Goal: Transaction & Acquisition: Purchase product/service

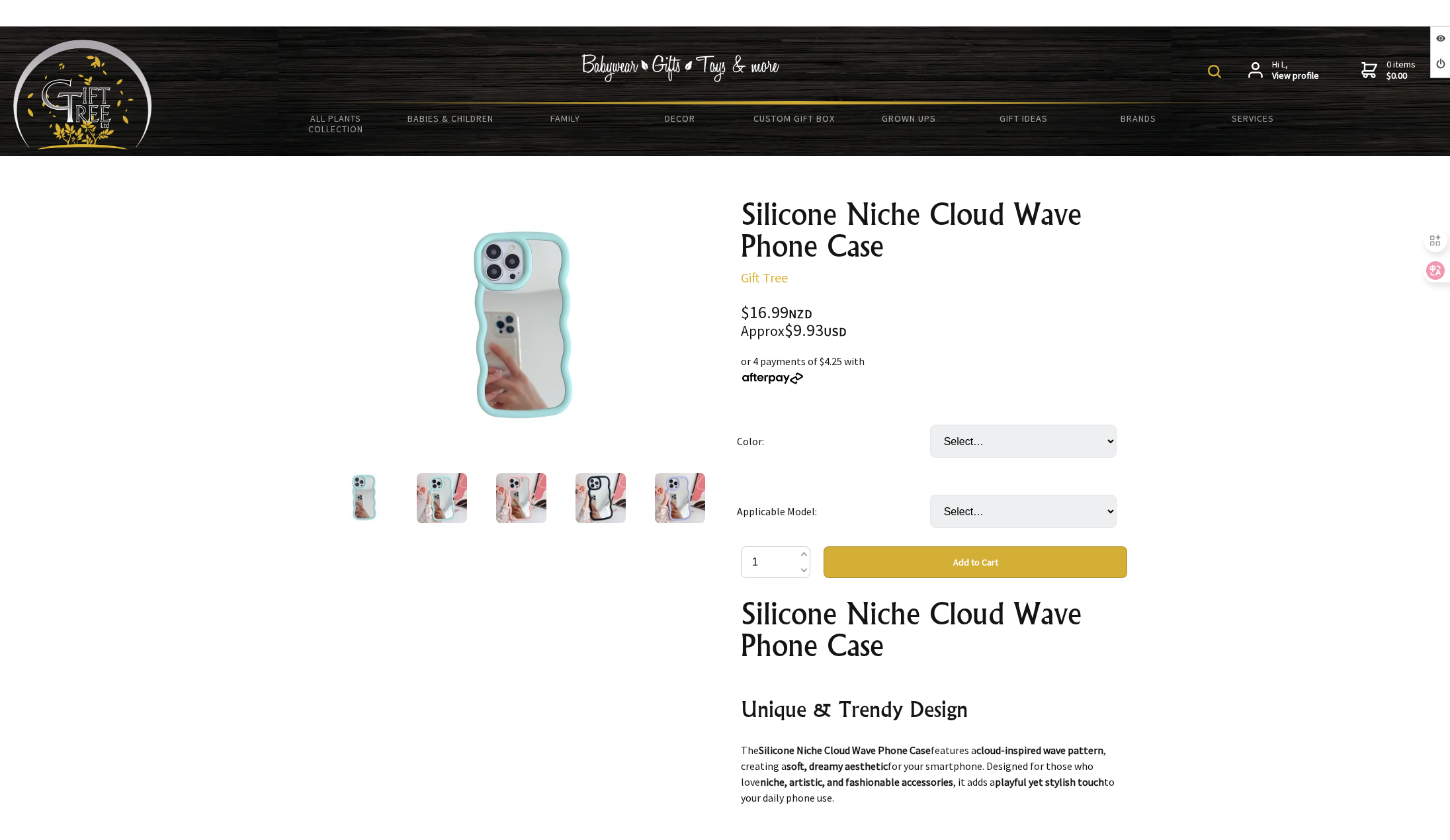
click at [1050, 458] on td "Select… Black Green Pink Purple White" at bounding box center [1027, 441] width 193 height 70
click at [1025, 450] on select "Select… Black Green Pink Purple White" at bounding box center [1023, 441] width 186 height 33
select select "Green"
click at [930, 425] on select "Select… Black Green Pink Purple White" at bounding box center [1023, 441] width 186 height 33
drag, startPoint x: 1007, startPoint y: 503, endPoint x: 1008, endPoint y: 515, distance: 12.0
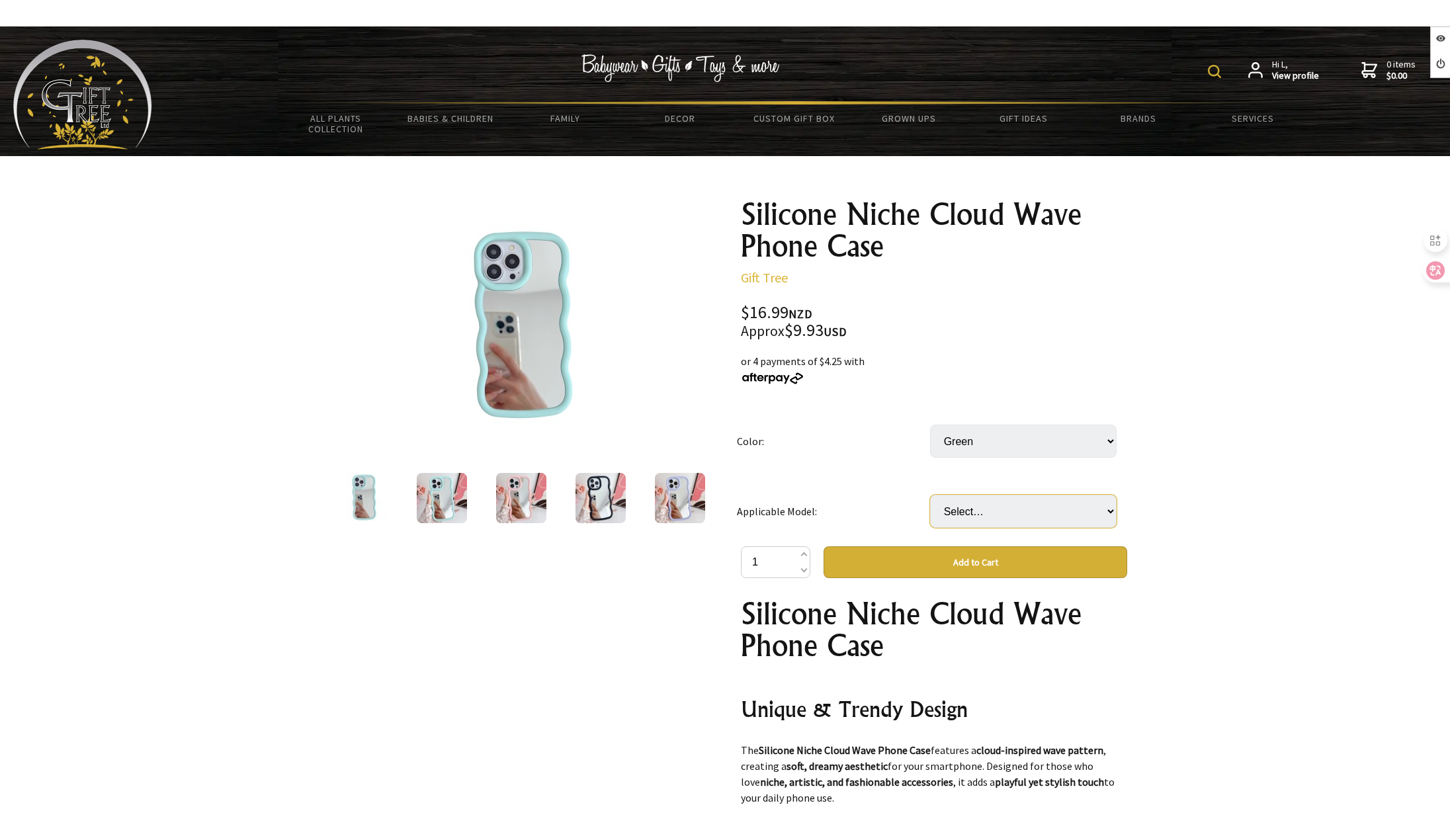
click at [1007, 503] on select "Select… IPhone12 IPhone12Pro IPhone12ProMax IPhone13 IPhone13Pro IPhone13ProMax…" at bounding box center [1023, 511] width 186 height 33
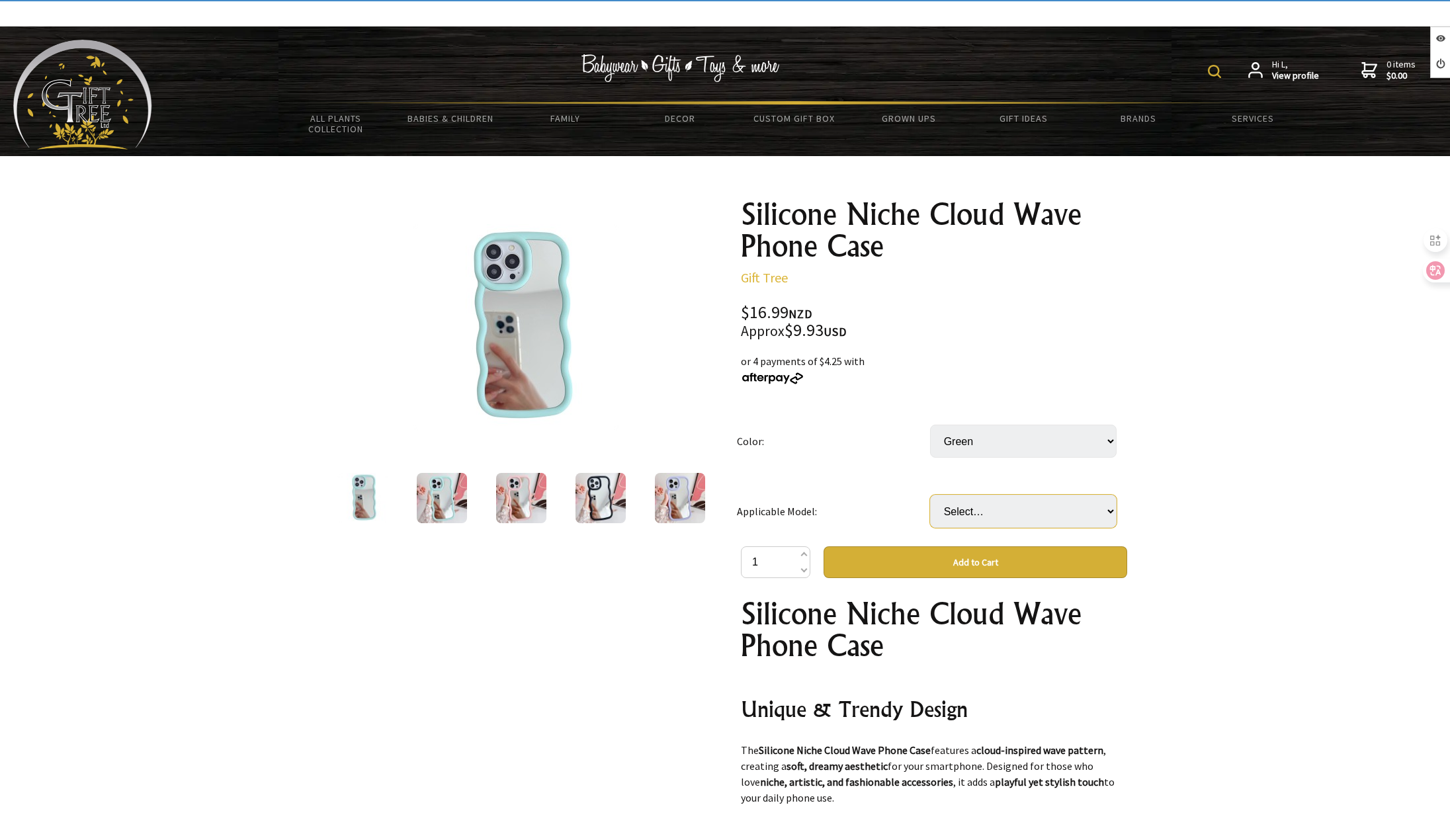
select select "IPhone16ProMax"
click at [930, 495] on select "Select… IPhone12 IPhone12Pro IPhone12ProMax IPhone13 IPhone13Pro IPhone13ProMax…" at bounding box center [1023, 511] width 186 height 33
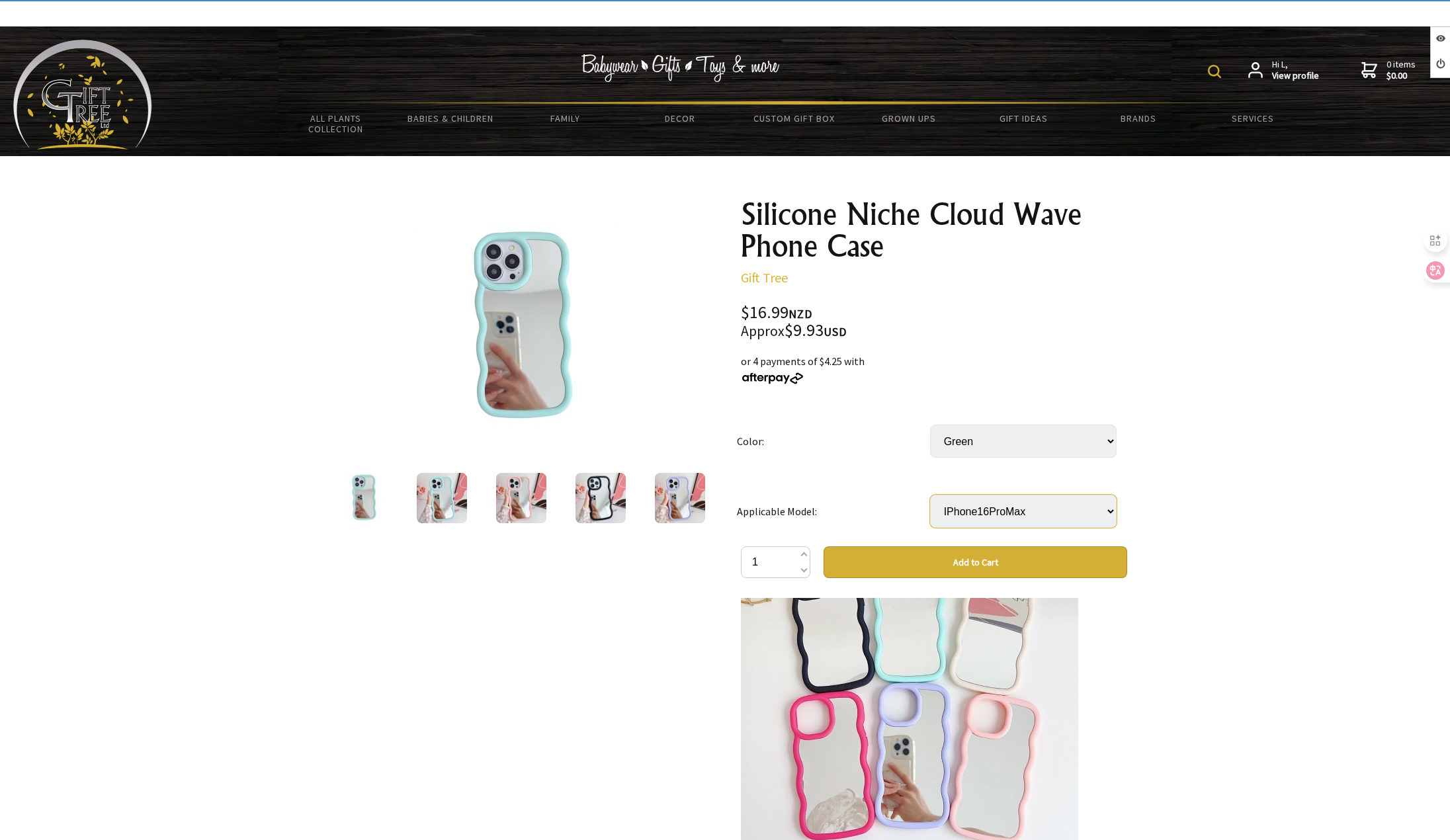
scroll to position [1124, 0]
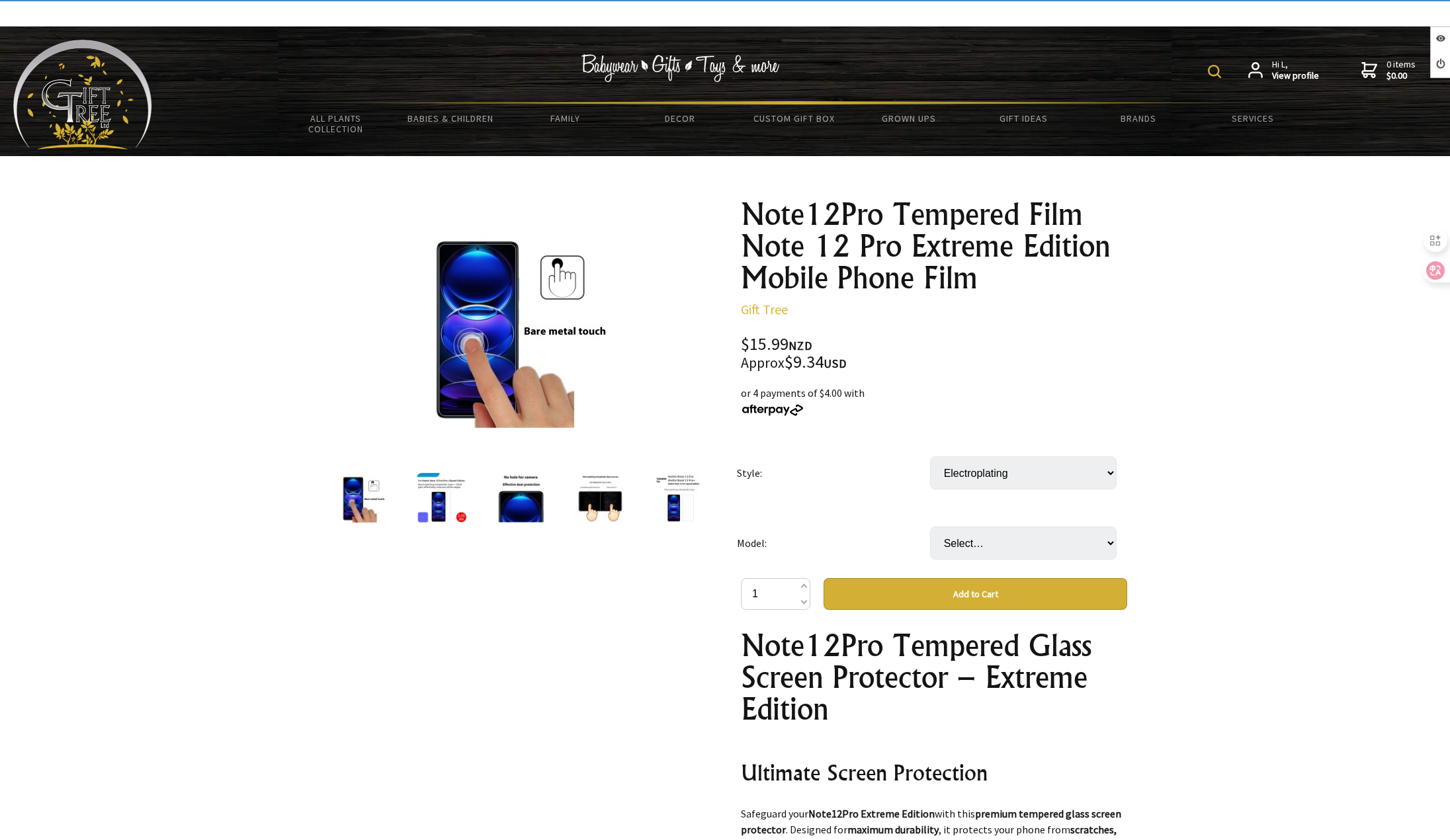
select select "Electroplating"
select select "Redmi Note 12 Pro"
click at [930, 526] on select "Select… Redmi Note 12 Pro" at bounding box center [1023, 542] width 186 height 33
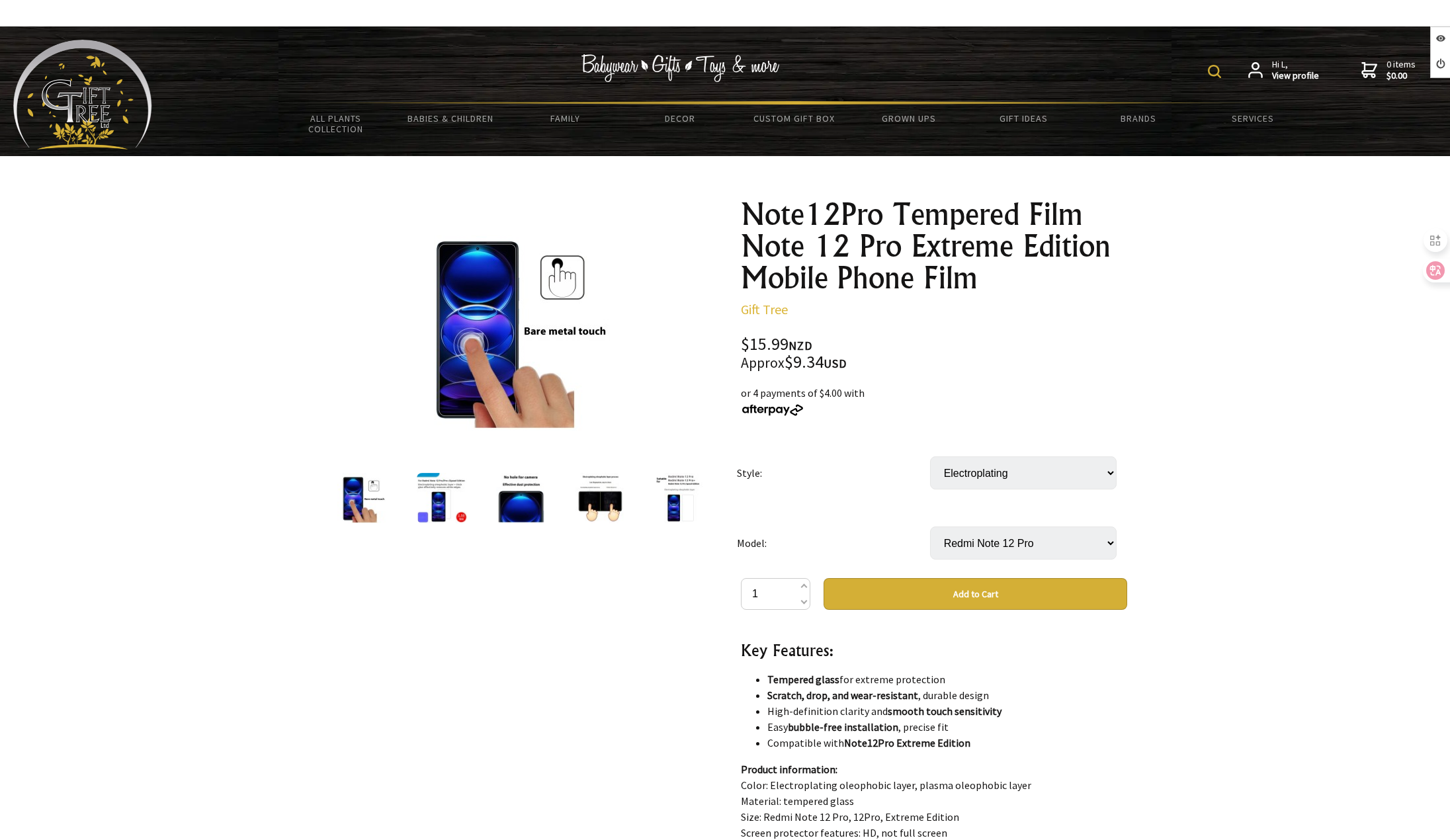
scroll to position [595, 0]
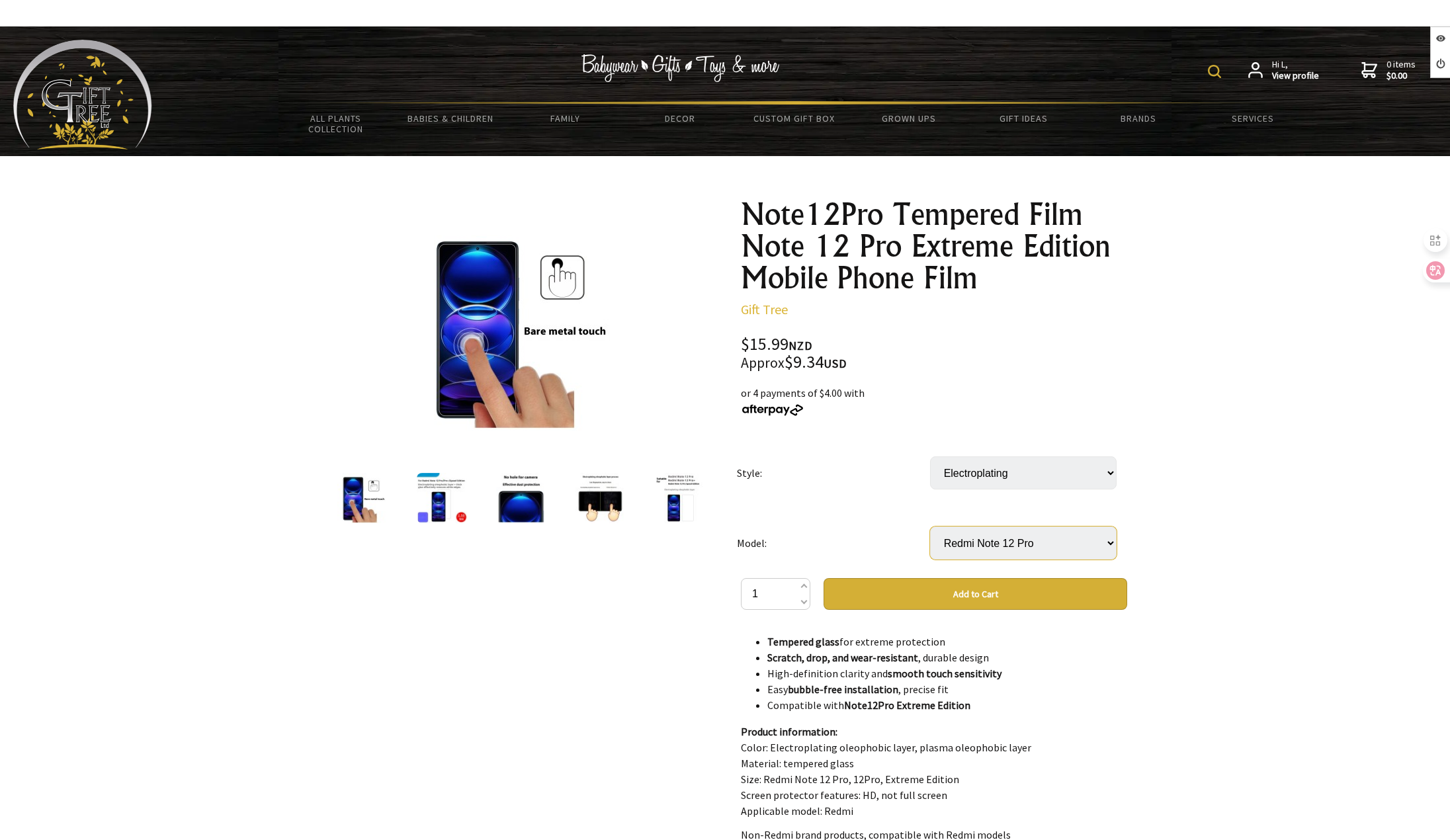
click at [973, 539] on select "Select… Redmi Note 12 Pro" at bounding box center [1023, 542] width 186 height 33
select select
click at [930, 526] on select "Select… Redmi Note 12 Pro" at bounding box center [1023, 542] width 186 height 33
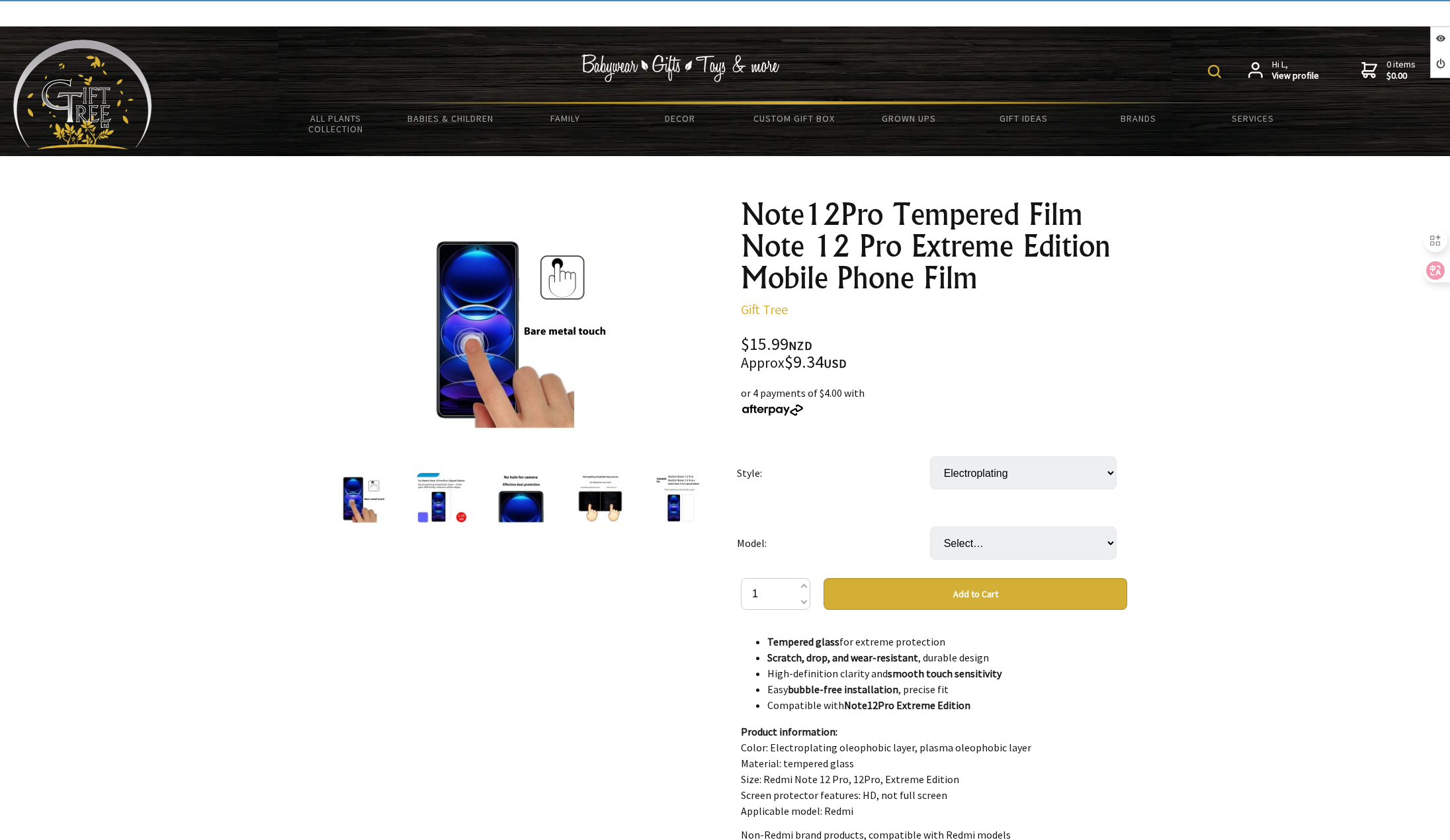
click at [979, 490] on td "Select… Electroplating Plasma" at bounding box center [1027, 473] width 193 height 70
click at [980, 479] on select "Select… Electroplating Plasma" at bounding box center [1023, 472] width 186 height 33
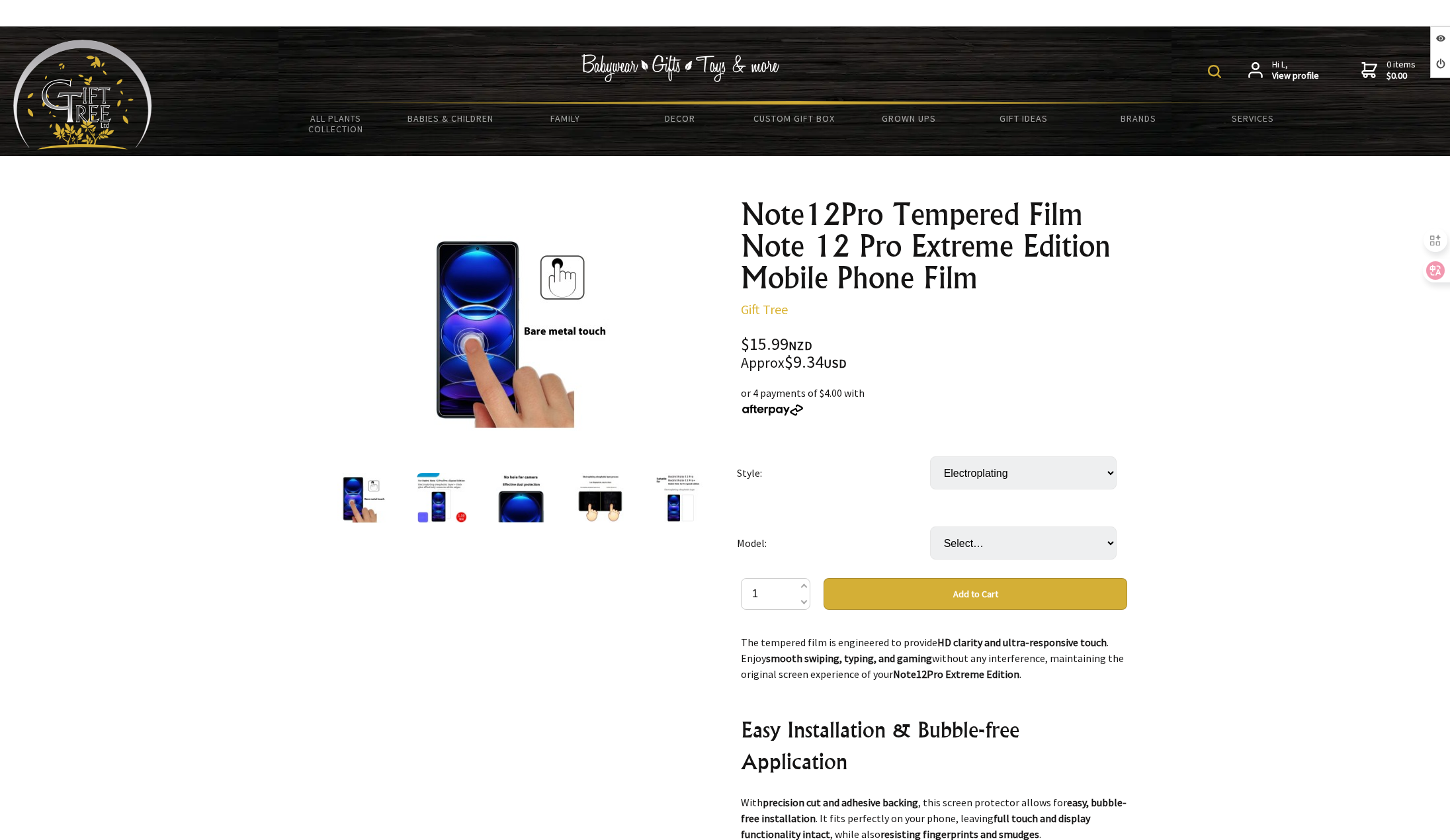
scroll to position [662, 0]
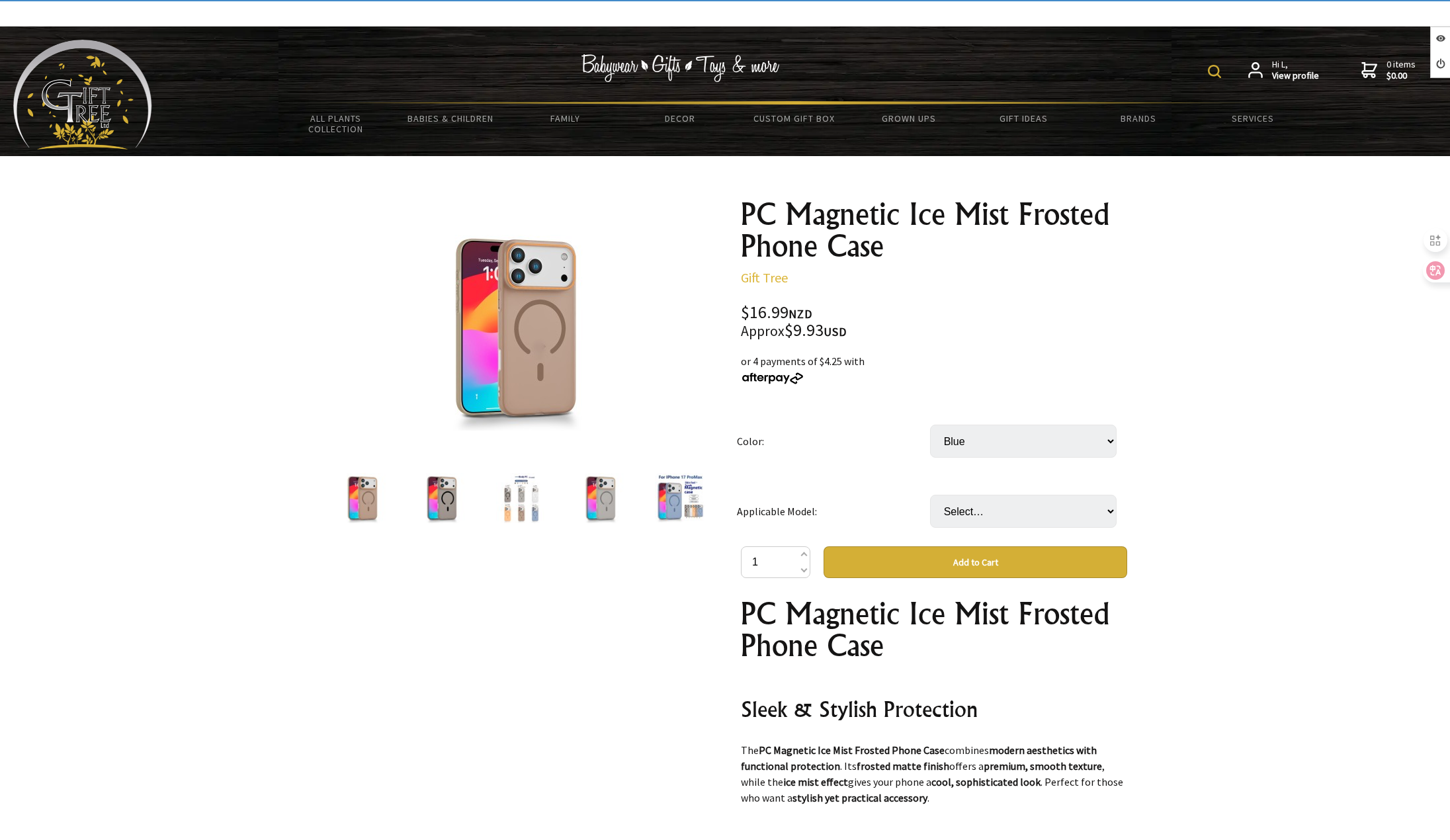
select select "Blue"
select select "IP14PROMAX"
click at [930, 495] on select "Select… IP17PROMAX IP14PLUS IP14PRO IP14PROMAX IP15 IP15PLUS IP15PRO IP15PROMAX…" at bounding box center [1023, 511] width 186 height 33
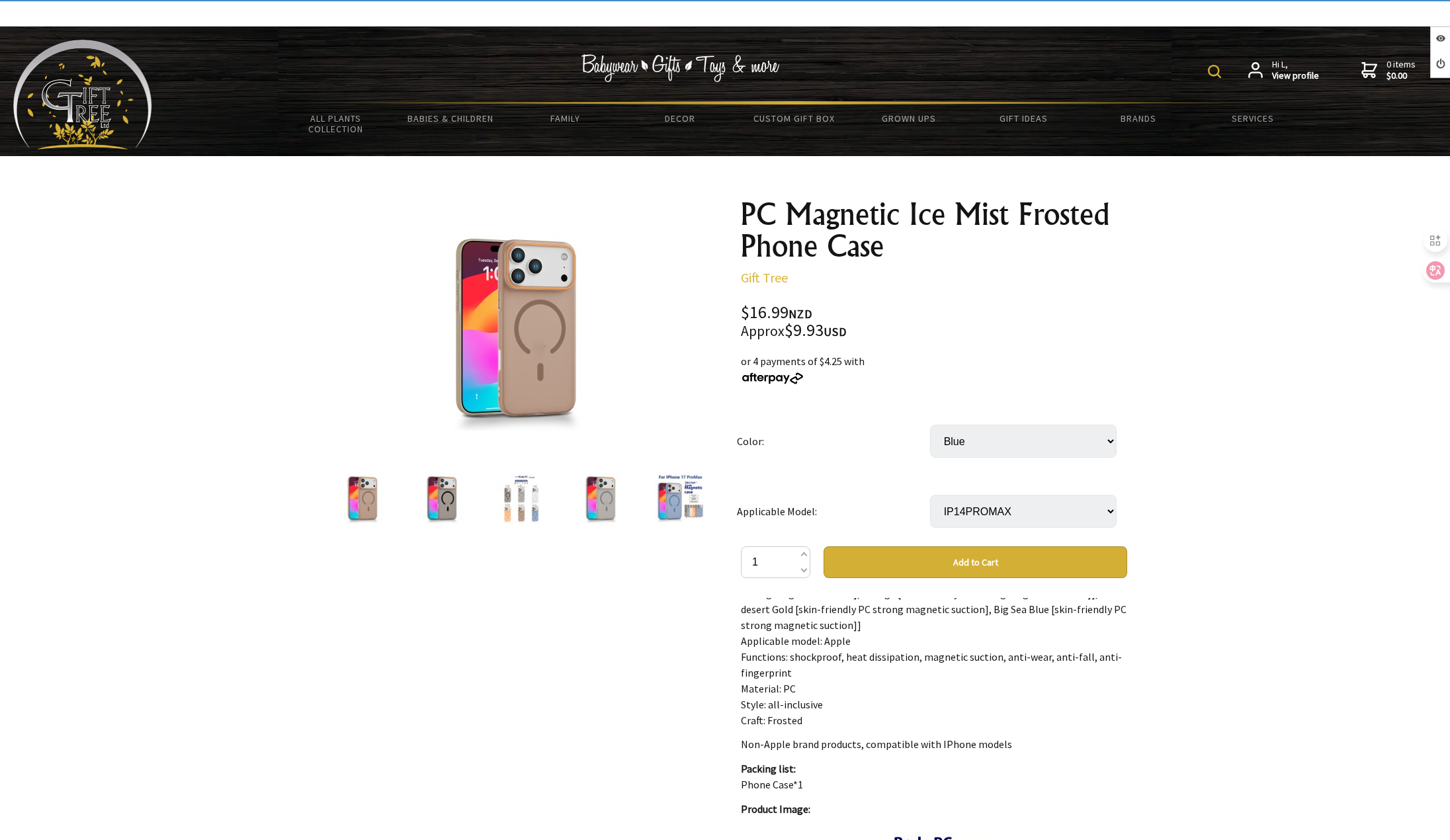
scroll to position [992, 0]
